Goal: Information Seeking & Learning: Learn about a topic

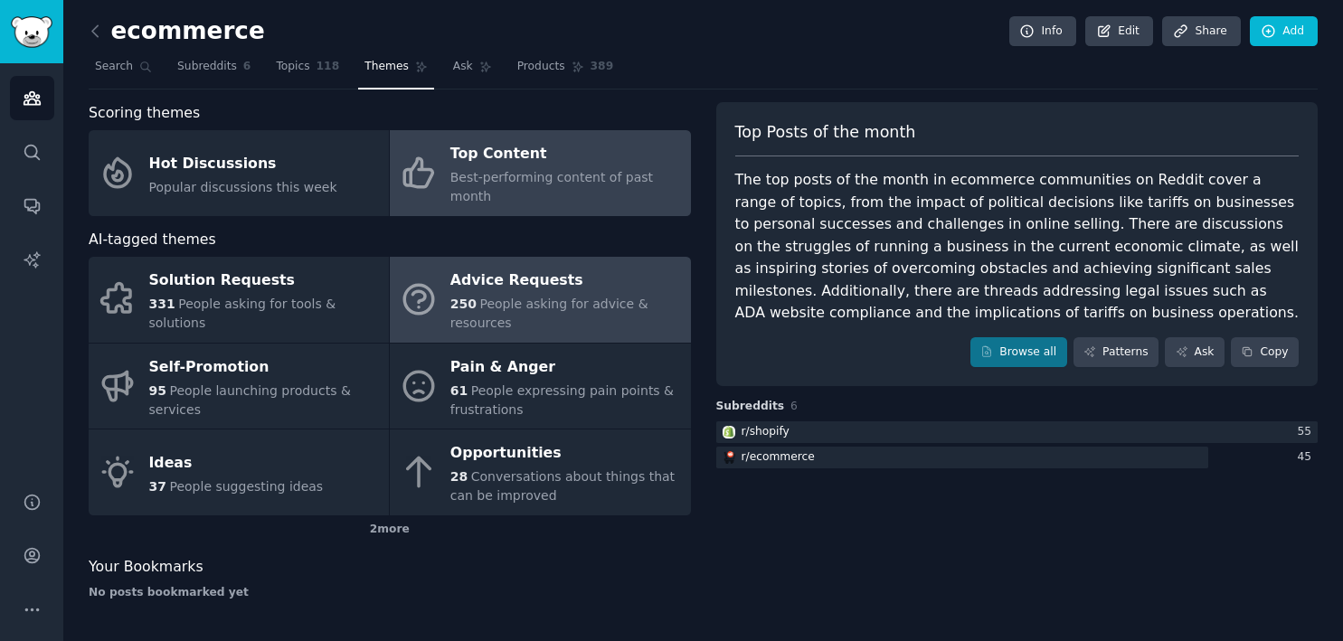
click at [572, 295] on div "250 People asking for advice & resources" at bounding box center [565, 314] width 231 height 38
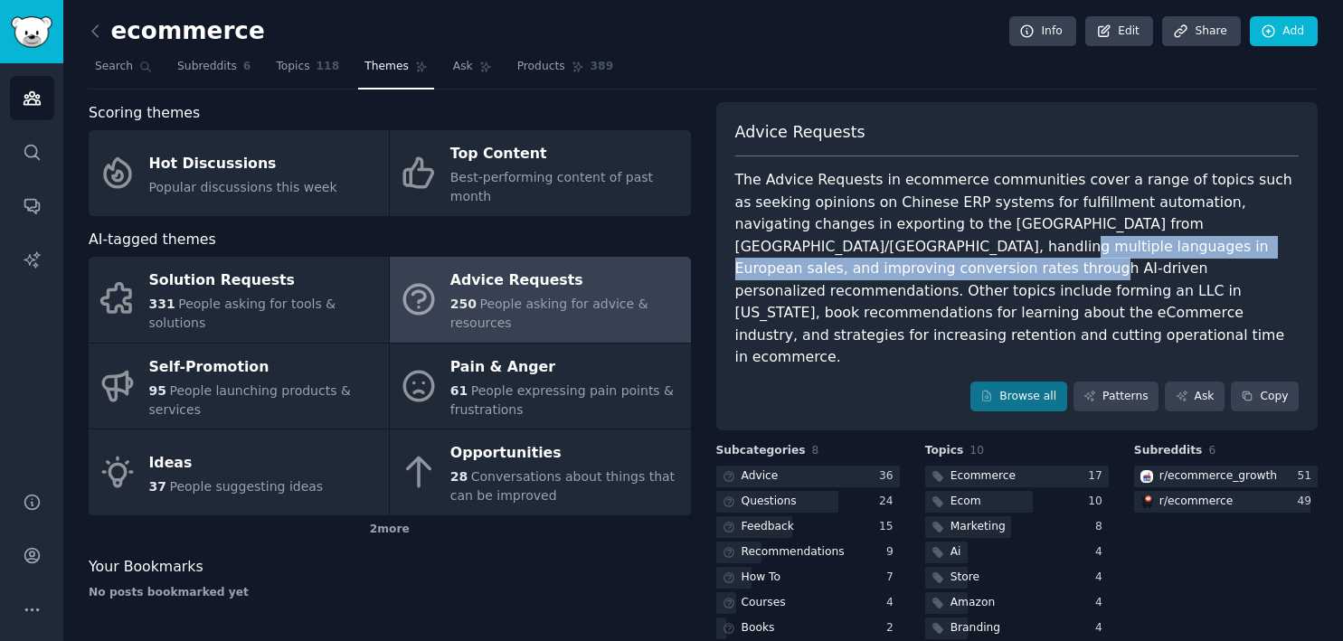
drag, startPoint x: 841, startPoint y: 245, endPoint x: 847, endPoint y: 262, distance: 18.3
click at [847, 262] on div "The Advice Requests in ecommerce communities cover a range of topics such as se…" at bounding box center [1017, 269] width 564 height 200
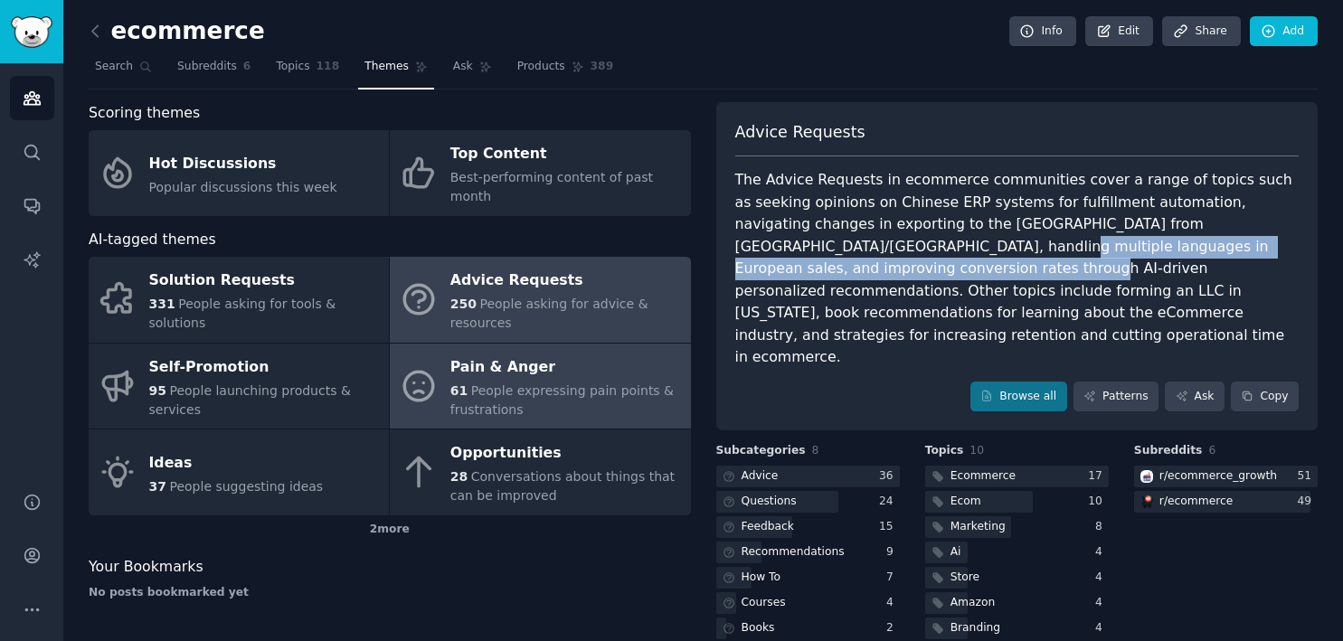
click at [523, 382] on div "61 People expressing pain points & frustrations" at bounding box center [565, 401] width 231 height 38
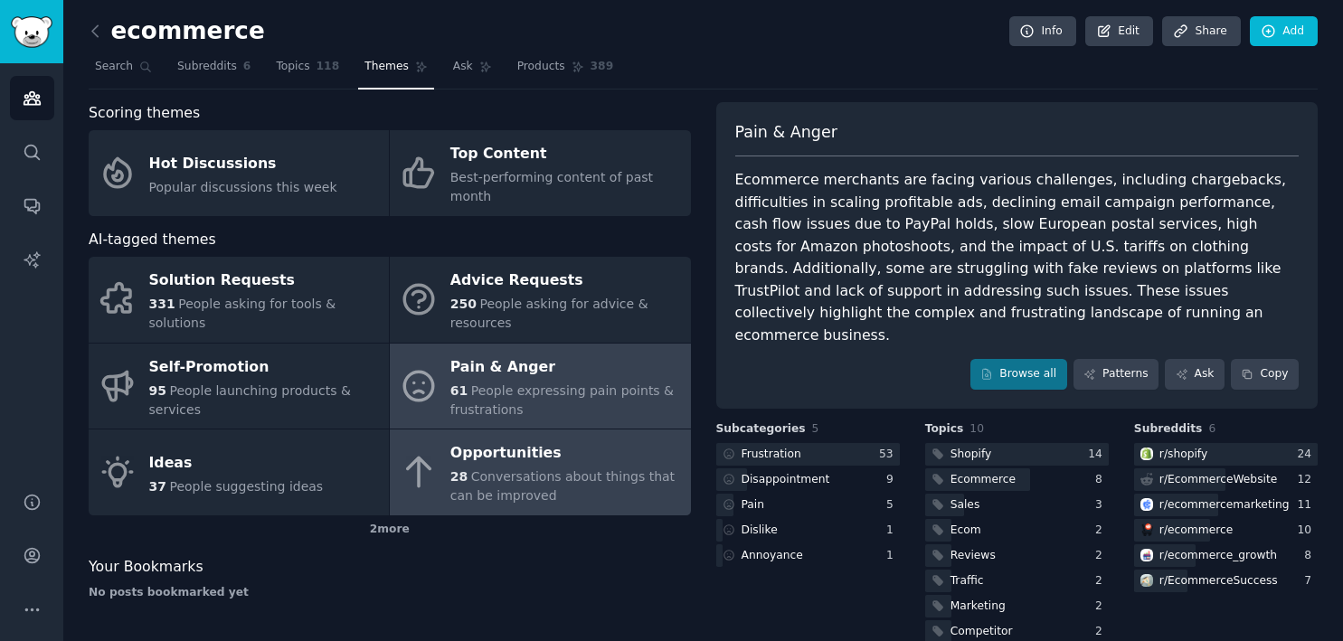
click at [573, 444] on div "Opportunities" at bounding box center [565, 454] width 231 height 29
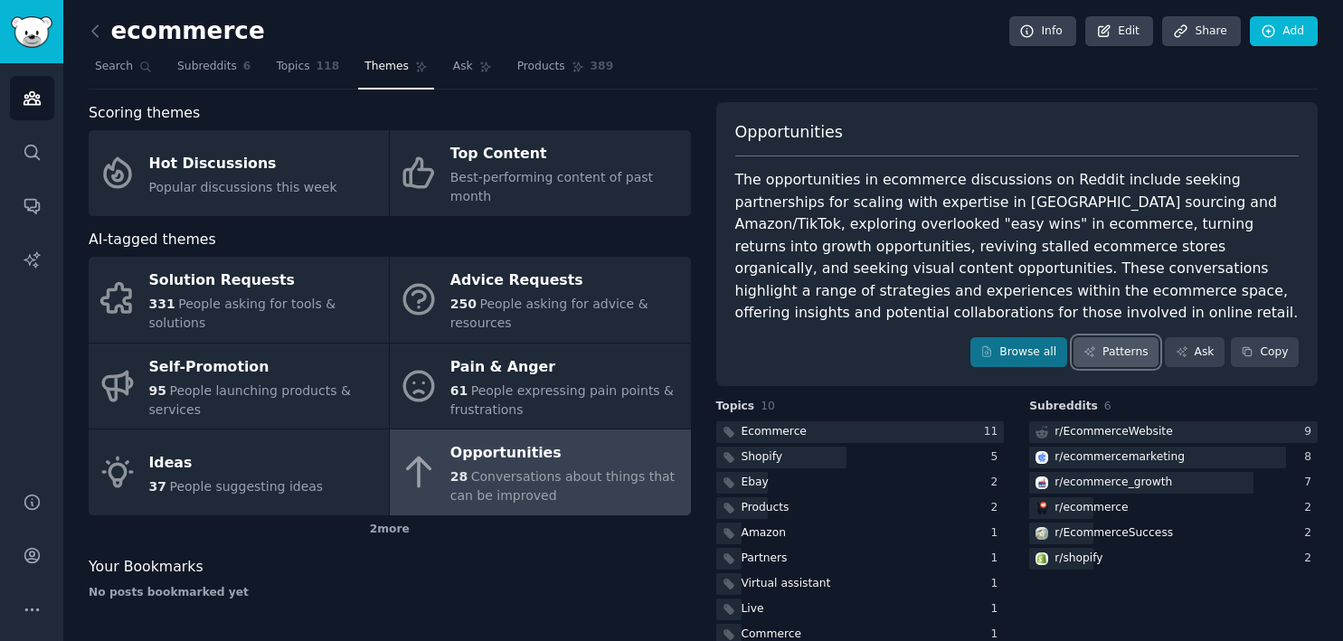
click at [1087, 345] on icon at bounding box center [1090, 351] width 13 height 13
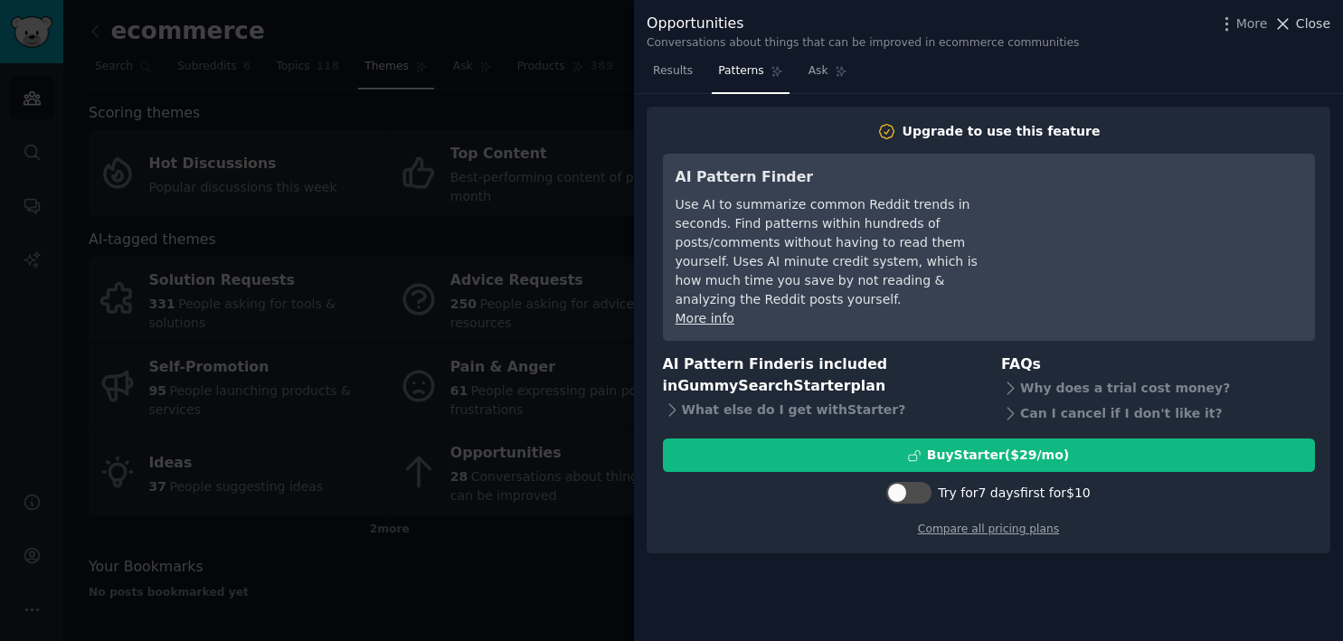
click at [1284, 22] on icon at bounding box center [1282, 23] width 19 height 19
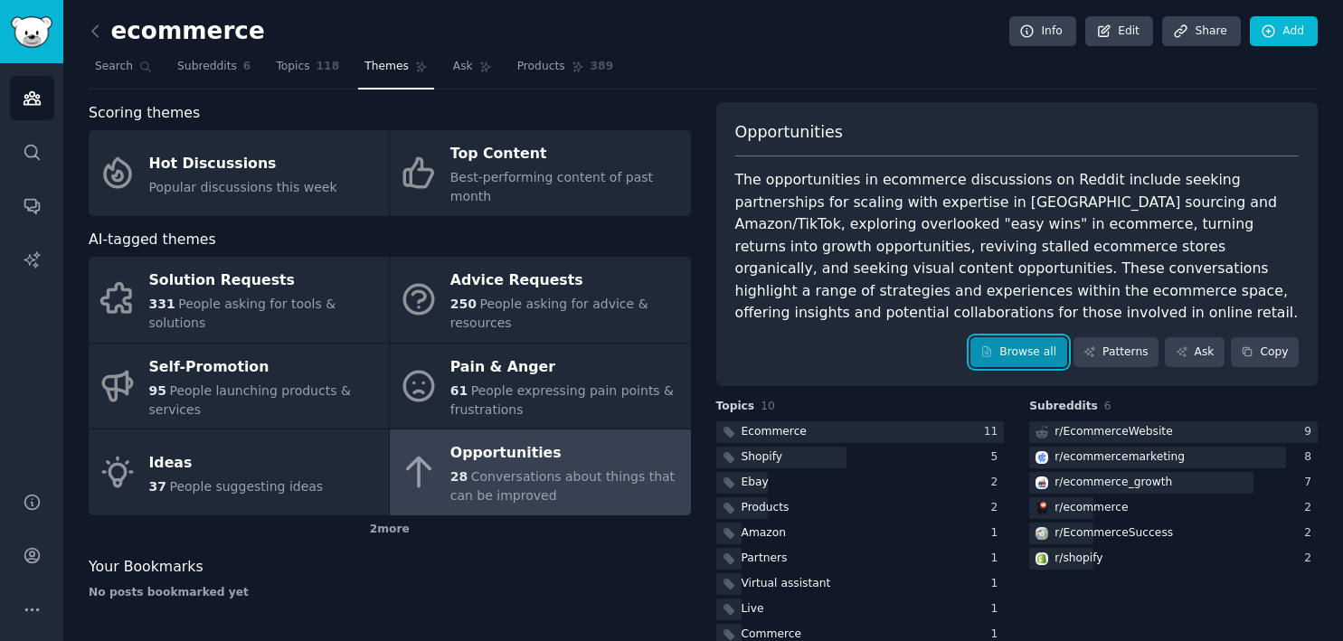
click at [988, 345] on icon at bounding box center [986, 351] width 13 height 13
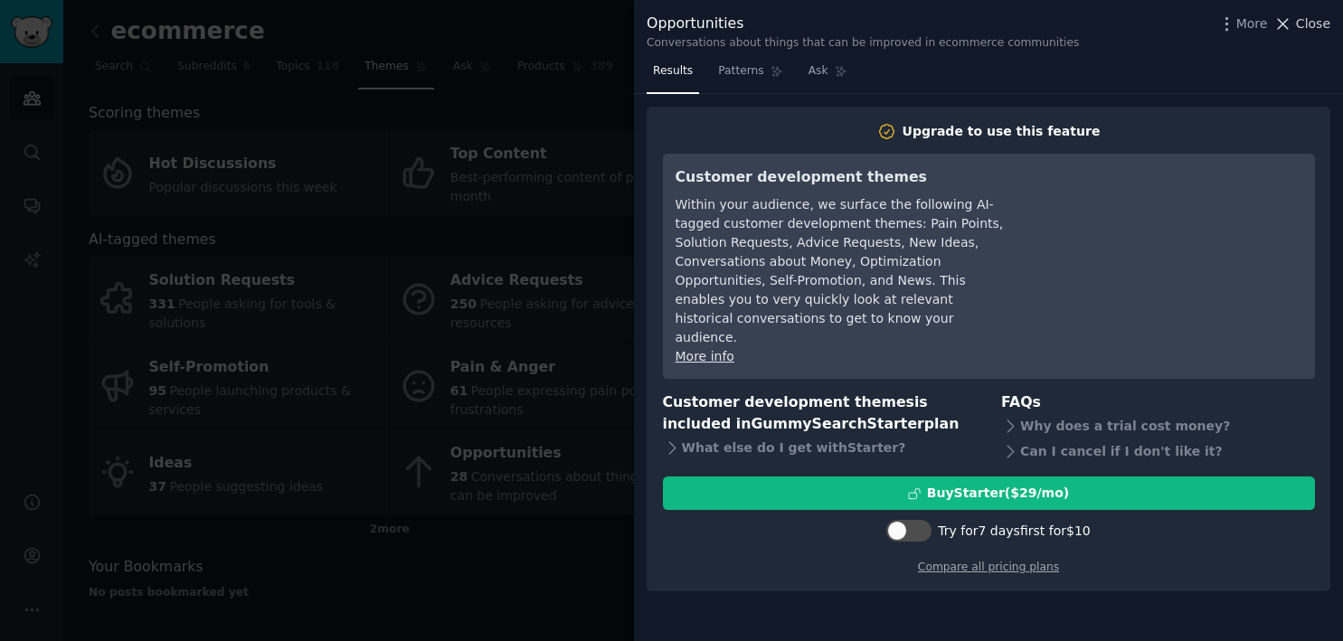
click at [1313, 24] on span "Close" at bounding box center [1313, 23] width 34 height 19
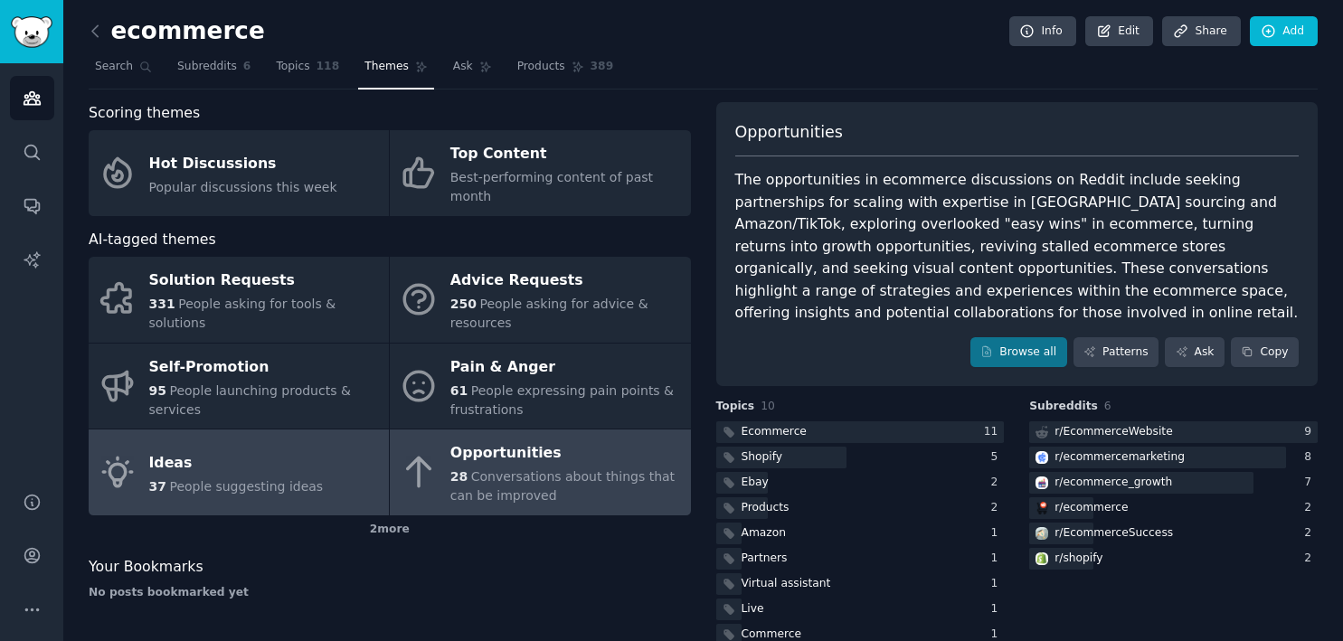
click at [264, 479] on span "People suggesting ideas" at bounding box center [246, 486] width 154 height 14
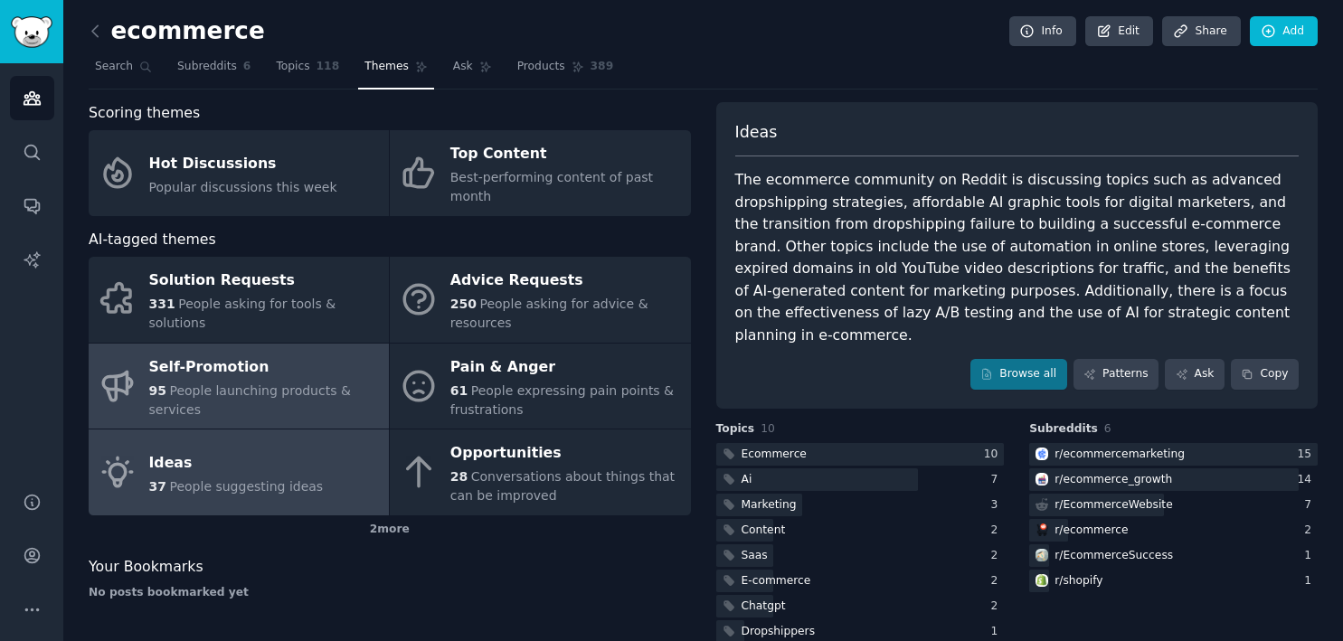
click at [250, 383] on span "People launching products & services" at bounding box center [250, 399] width 202 height 33
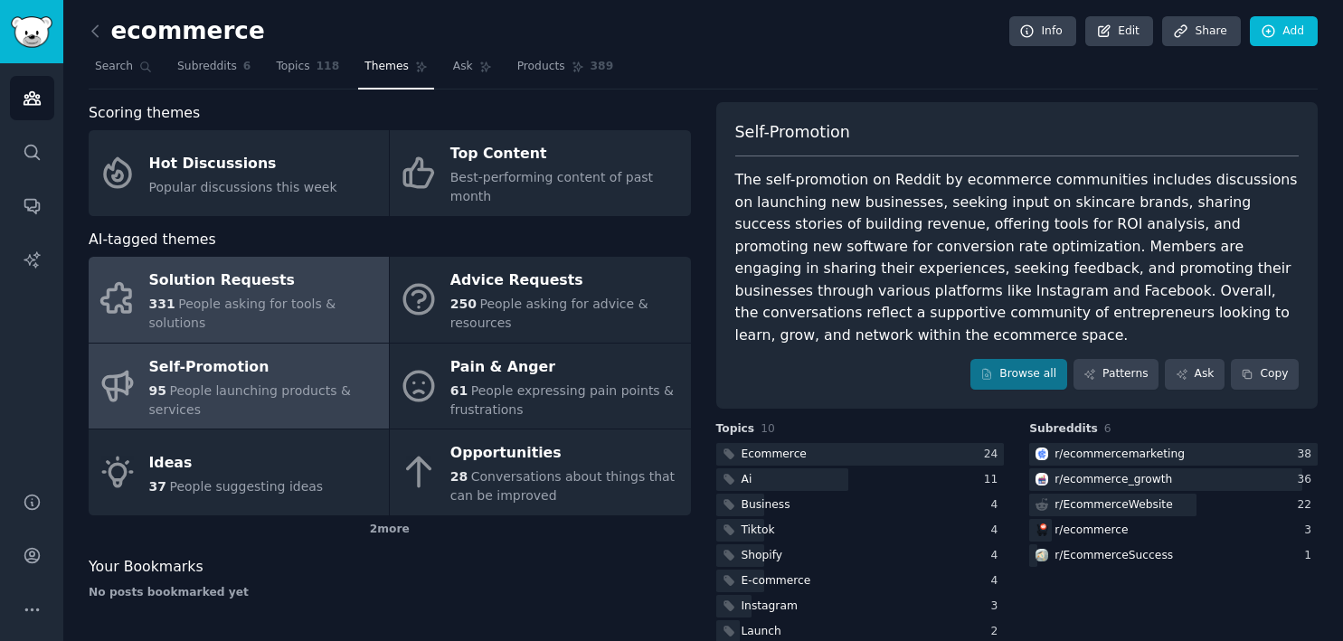
click at [251, 297] on span "People asking for tools & solutions" at bounding box center [242, 313] width 187 height 33
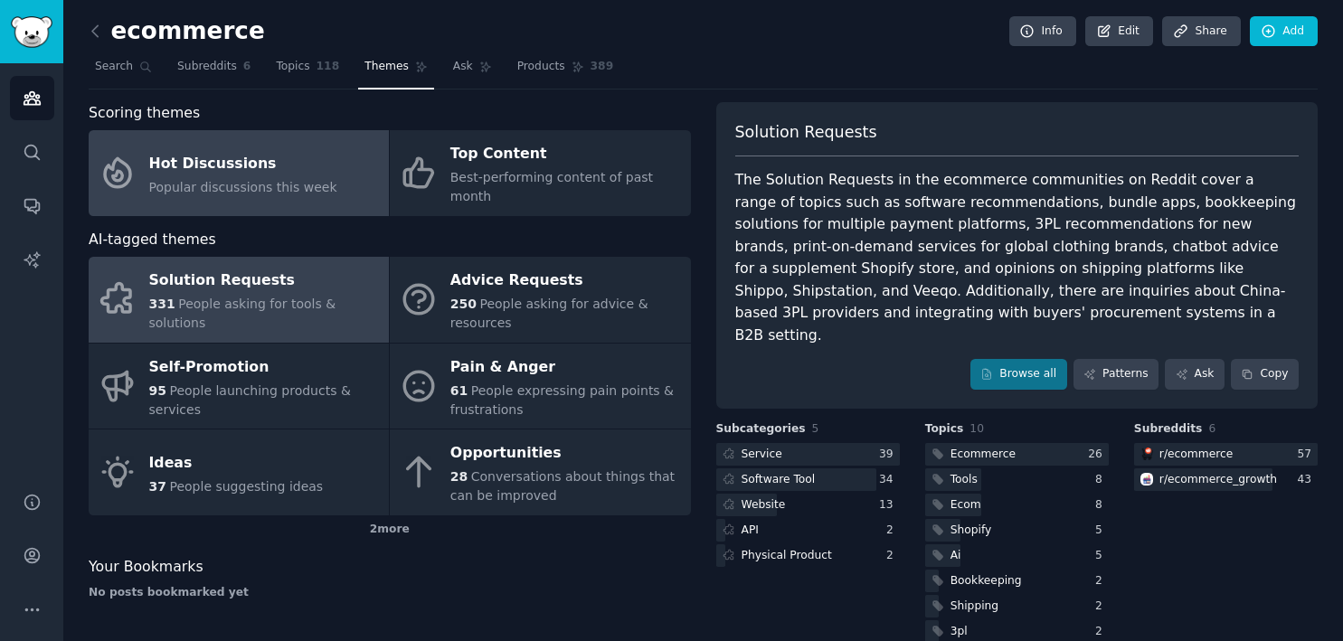
click at [254, 155] on div "Hot Discussions" at bounding box center [243, 163] width 188 height 29
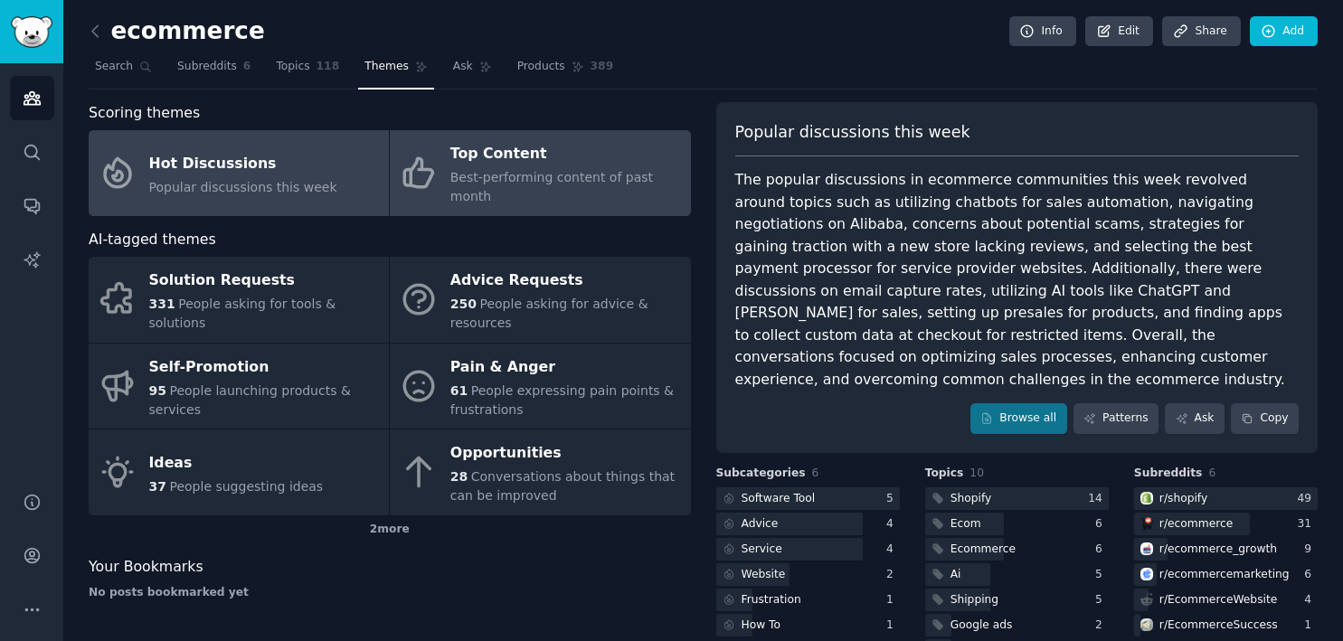
click at [553, 164] on div "Top Content" at bounding box center [565, 154] width 231 height 29
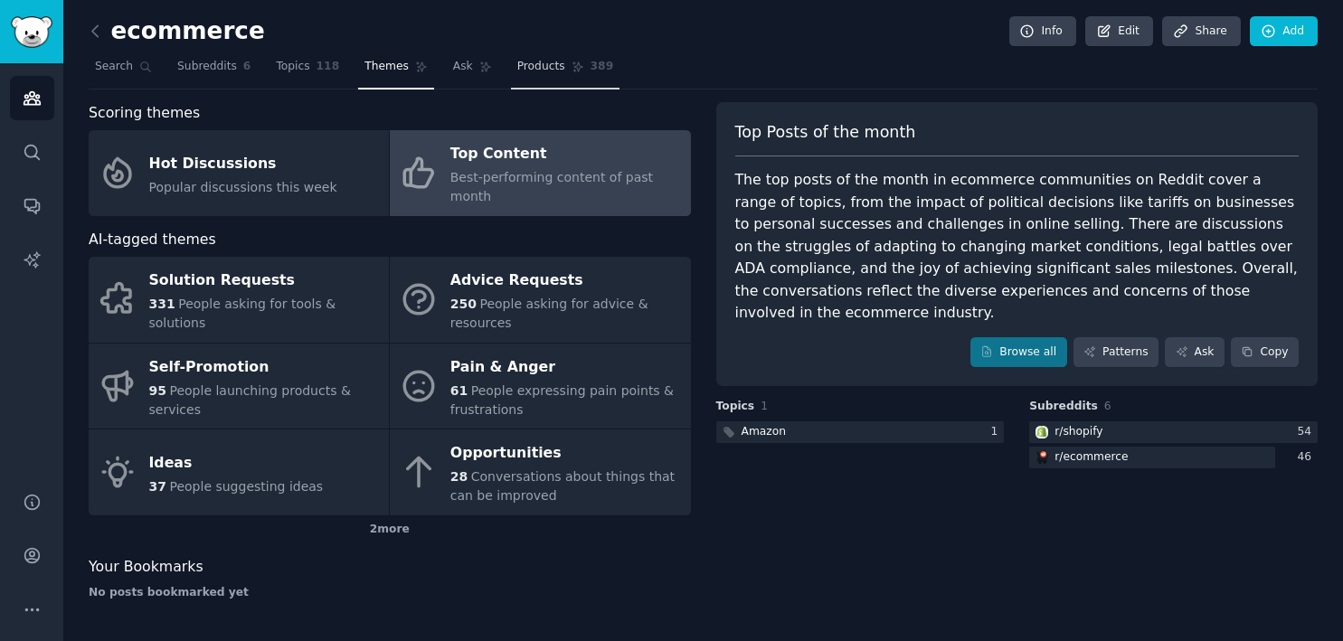
click at [521, 70] on span "Products" at bounding box center [541, 67] width 48 height 16
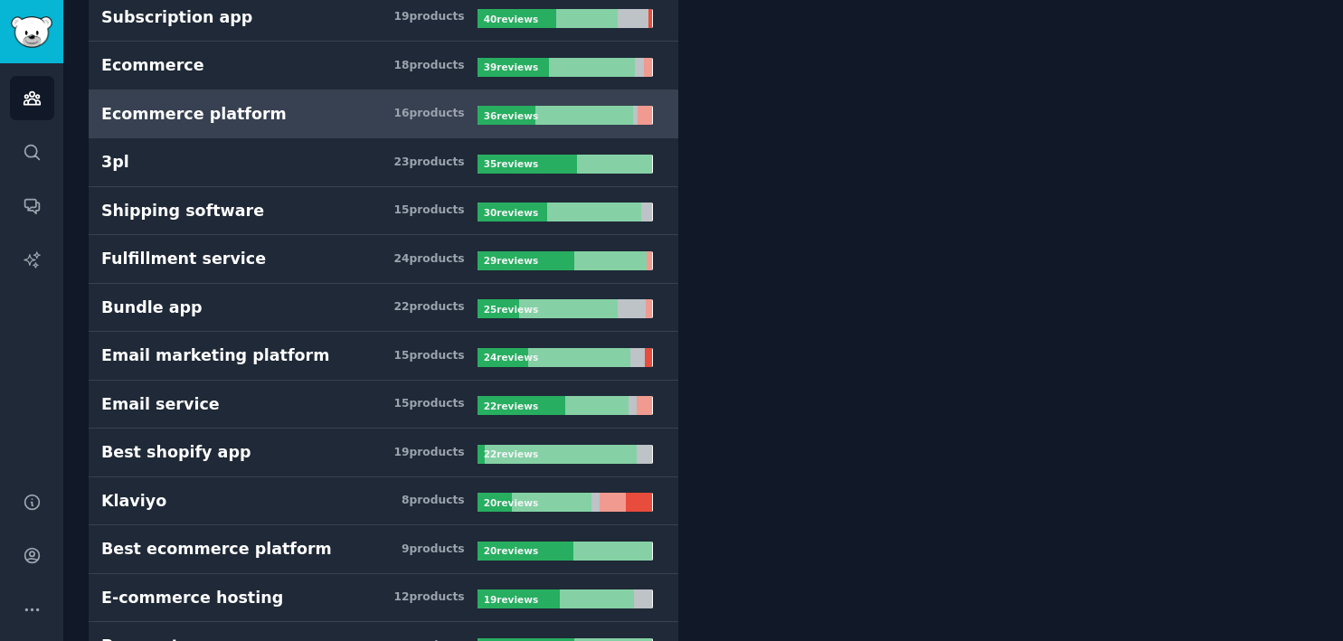
scroll to position [637, 0]
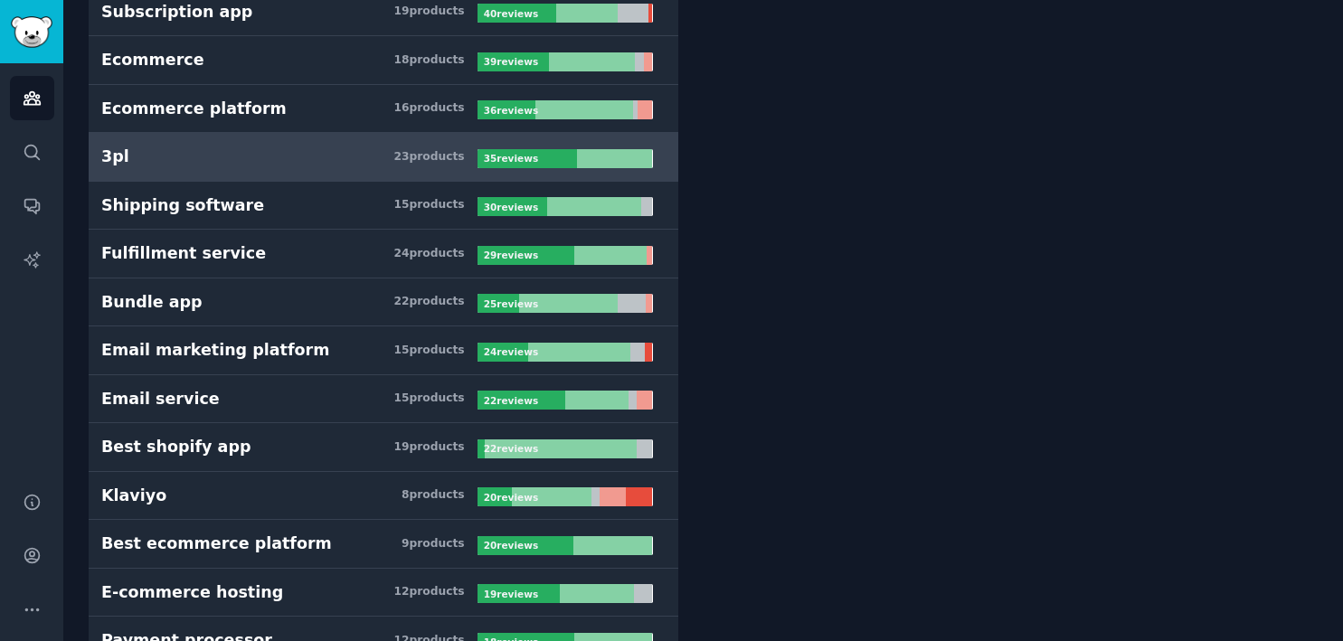
click at [331, 168] on link "3pl 23 product s 35 review s" at bounding box center [384, 157] width 590 height 49
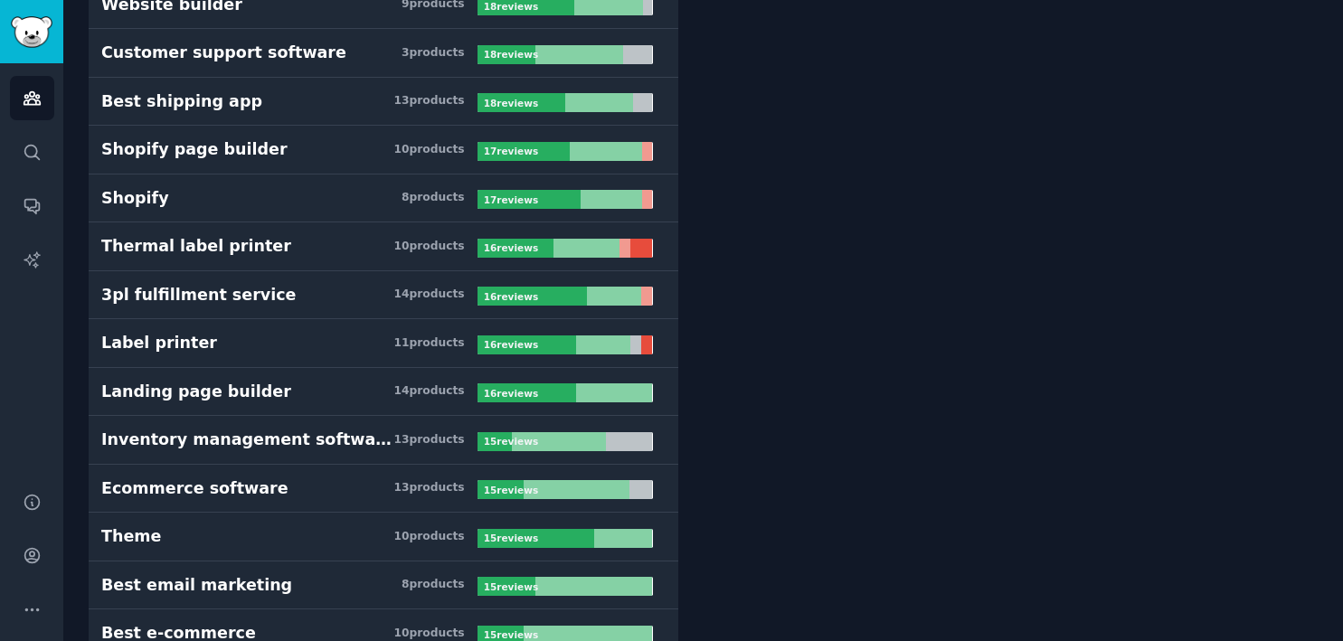
scroll to position [1322, 0]
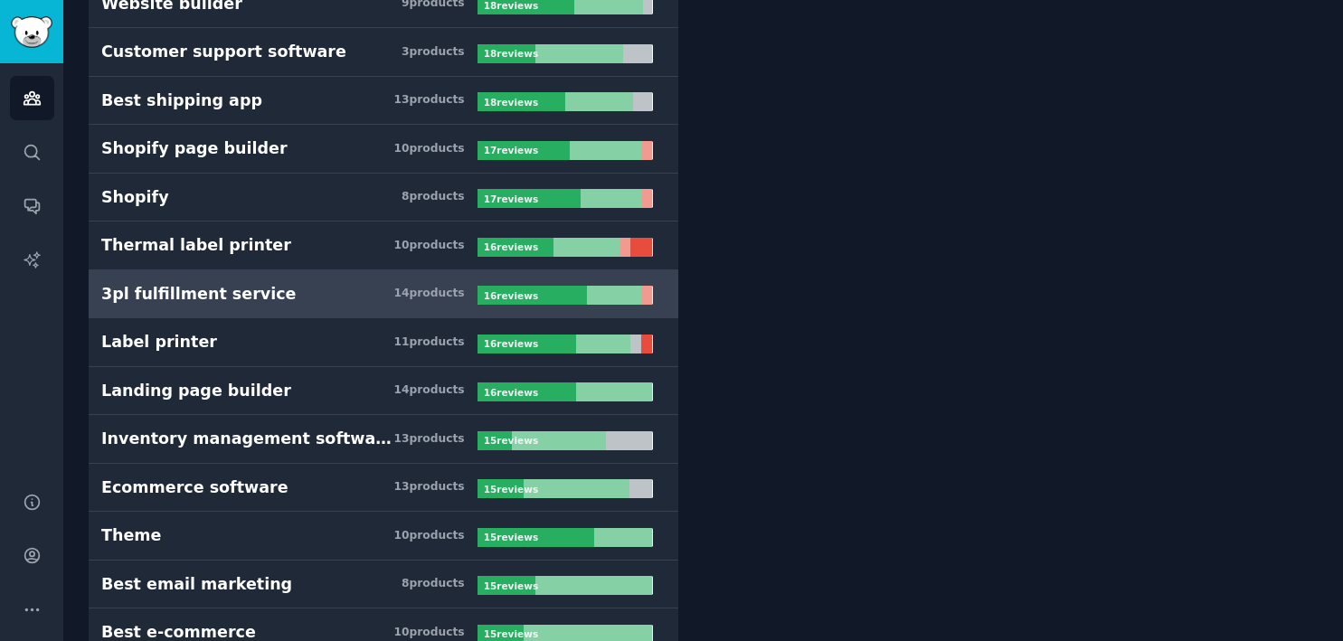
click at [438, 278] on link "3pl fulfillment service 14 product s 16 review s" at bounding box center [384, 294] width 590 height 49
